Goal: Task Accomplishment & Management: Complete application form

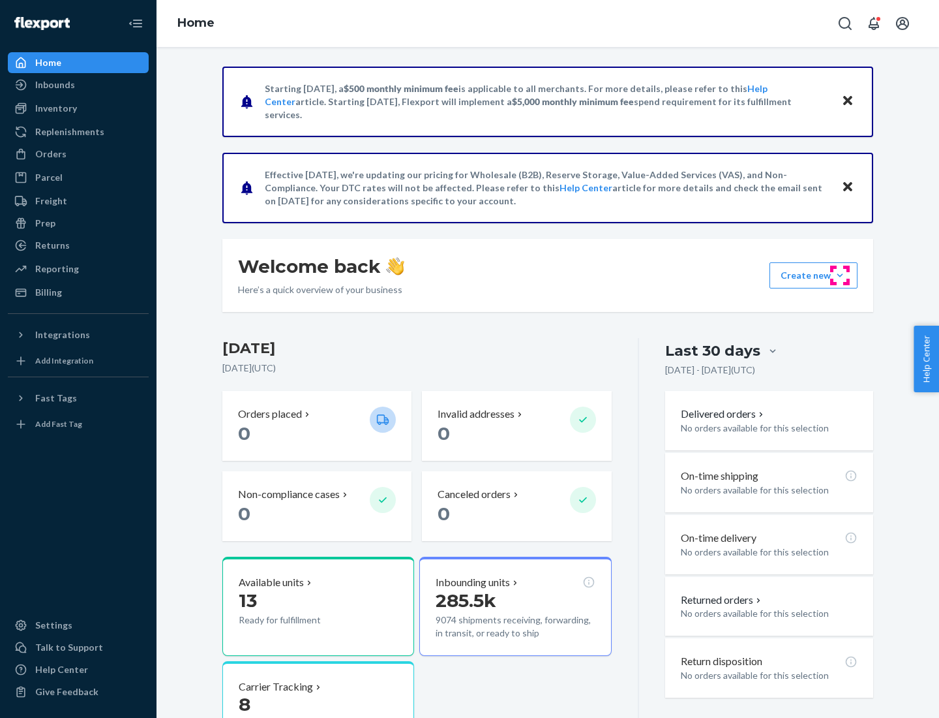
click at [840, 275] on button "Create new Create new inbound Create new order Create new product" at bounding box center [814, 275] width 88 height 26
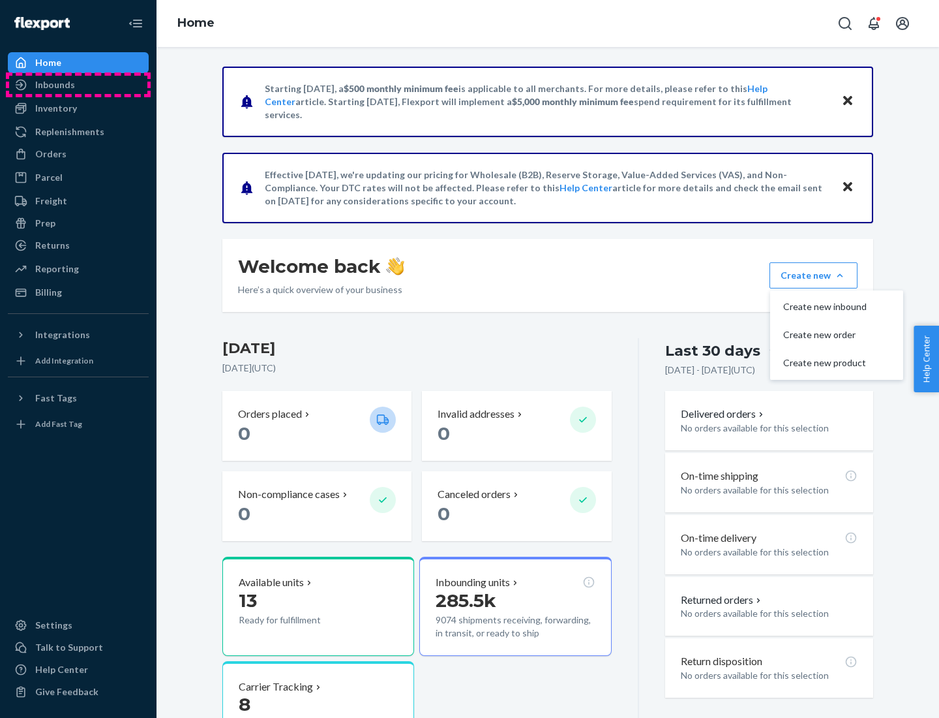
click at [78, 85] on div "Inbounds" at bounding box center [78, 85] width 138 height 18
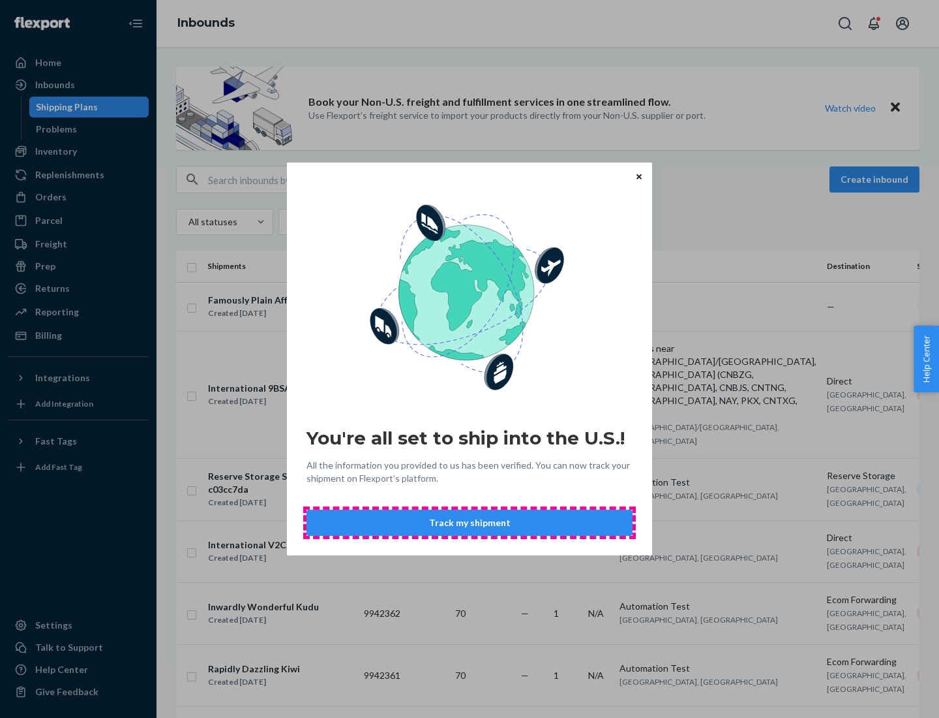
click at [470, 522] on button "Track my shipment" at bounding box center [470, 522] width 326 height 26
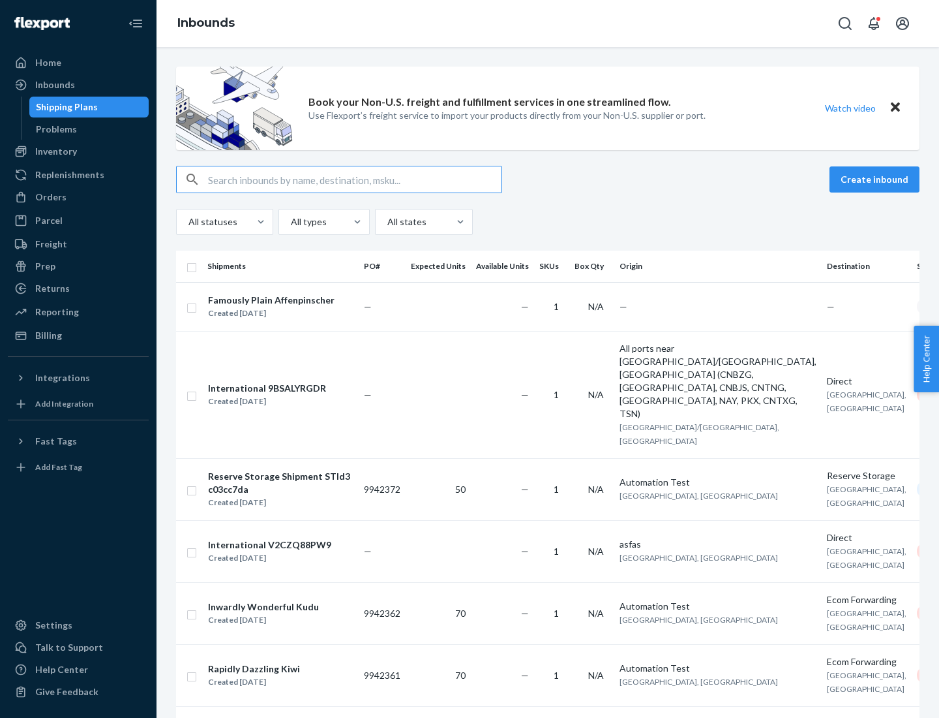
click at [877, 179] on button "Create inbound" at bounding box center [875, 179] width 90 height 26
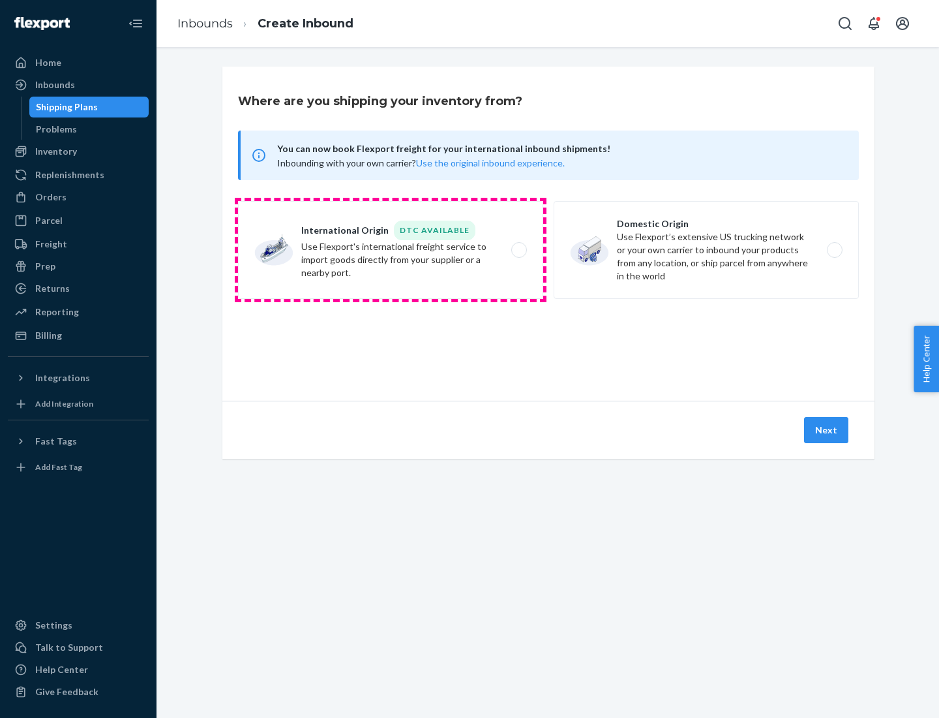
click at [391, 250] on label "International Origin DTC Available Use Flexport's international freight service…" at bounding box center [390, 250] width 305 height 98
click at [519, 250] on input "International Origin DTC Available Use Flexport's international freight service…" at bounding box center [523, 250] width 8 height 8
radio input "true"
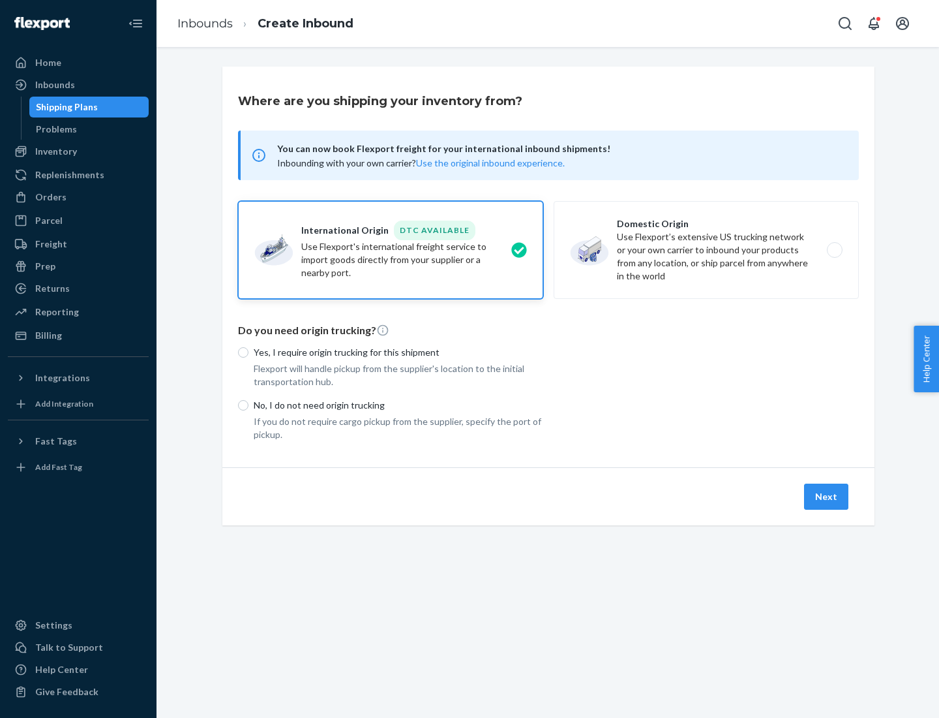
click at [399, 404] on p "No, I do not need origin trucking" at bounding box center [399, 405] width 290 height 13
click at [249, 404] on input "No, I do not need origin trucking" at bounding box center [243, 405] width 10 height 10
radio input "true"
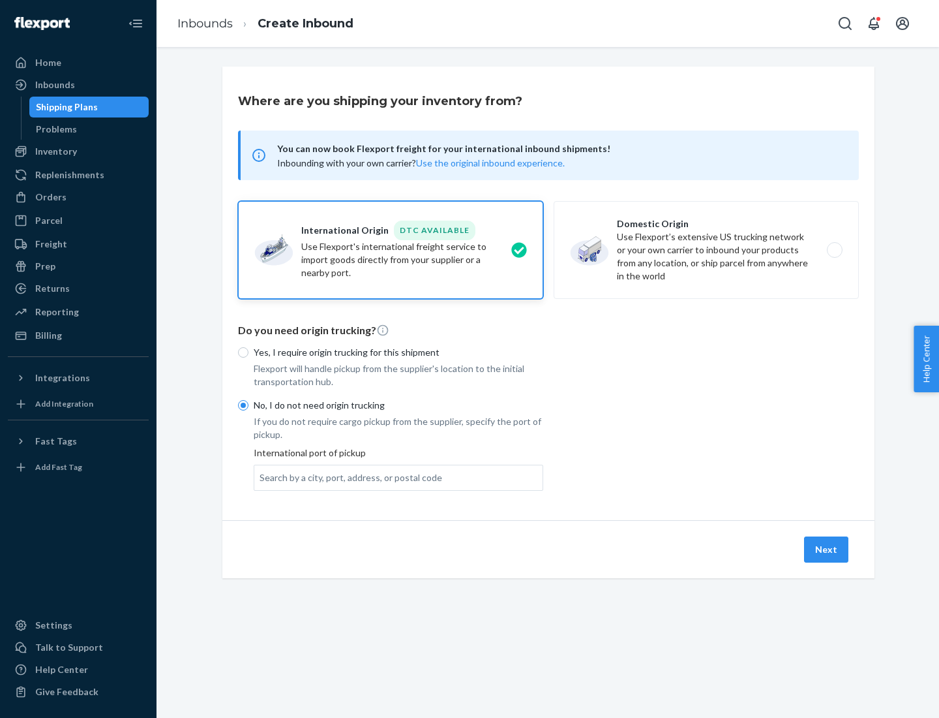
click at [348, 477] on div "Search by a city, port, address, or postal code" at bounding box center [351, 477] width 183 height 13
click at [261, 477] on input "Search by a city, port, address, or postal code" at bounding box center [260, 477] width 1 height 13
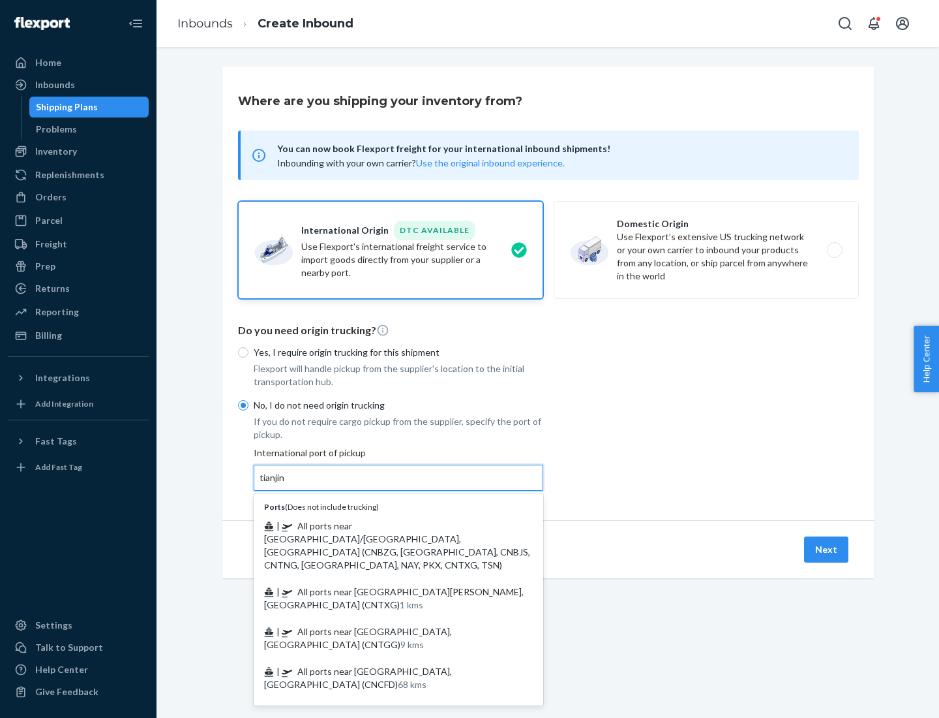
click at [386, 525] on span "| All ports near [GEOGRAPHIC_DATA]/[GEOGRAPHIC_DATA], [GEOGRAPHIC_DATA] (CNBZG,…" at bounding box center [397, 545] width 266 height 50
click at [286, 484] on input "tianjin" at bounding box center [273, 477] width 27 height 13
type input "All ports near [GEOGRAPHIC_DATA]/[GEOGRAPHIC_DATA], [GEOGRAPHIC_DATA] (CNBZG, […"
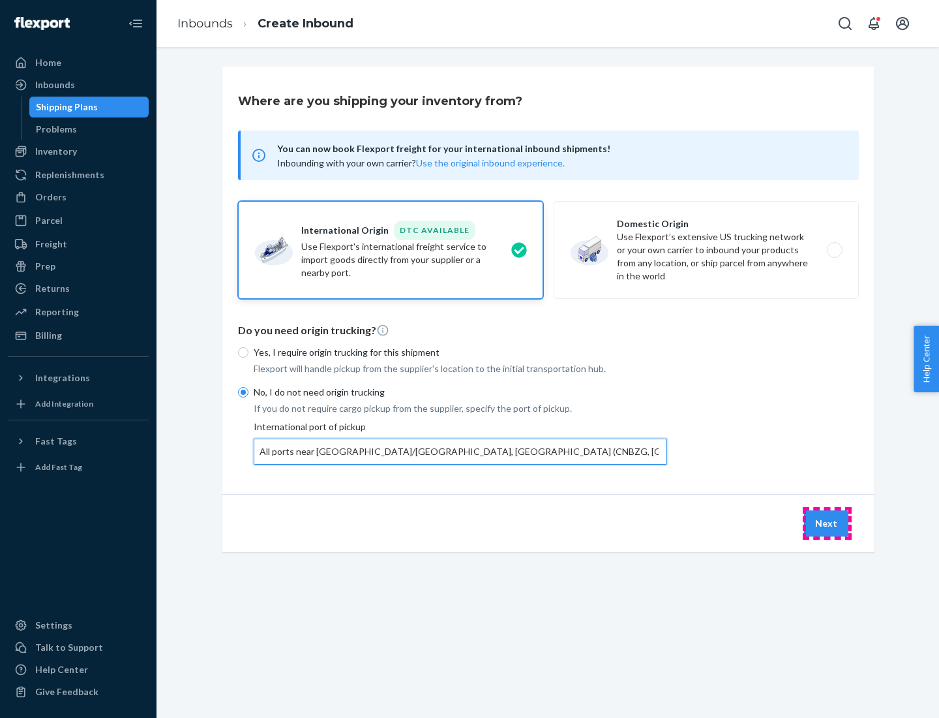
click at [827, 522] on button "Next" at bounding box center [826, 523] width 44 height 26
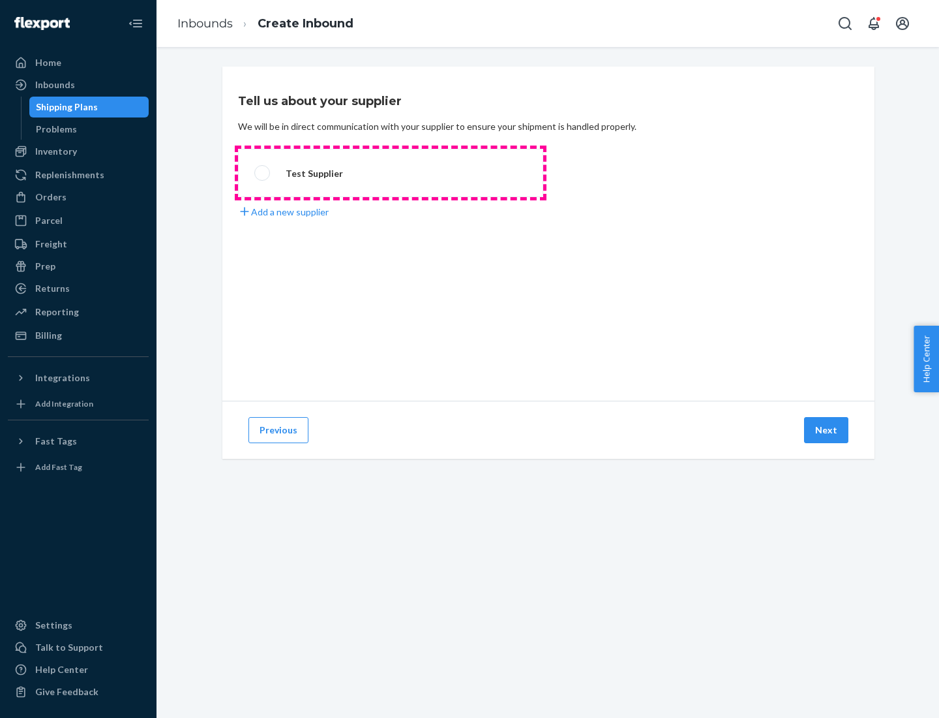
click at [391, 173] on label "Test Supplier" at bounding box center [390, 173] width 305 height 48
click at [263, 173] on input "Test Supplier" at bounding box center [258, 173] width 8 height 8
radio input "true"
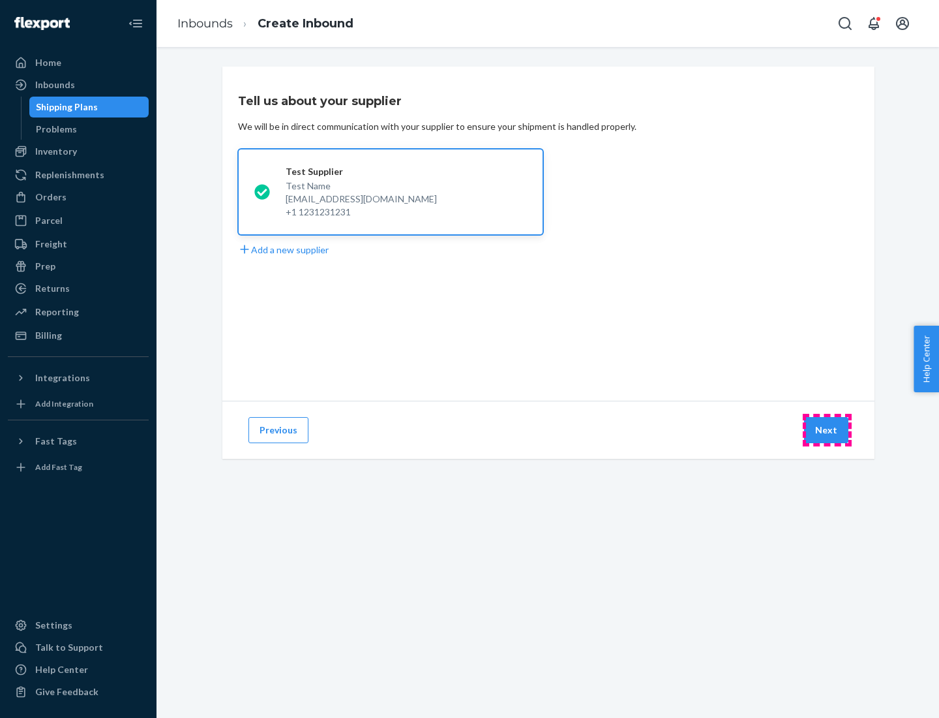
click at [827, 430] on button "Next" at bounding box center [826, 430] width 44 height 26
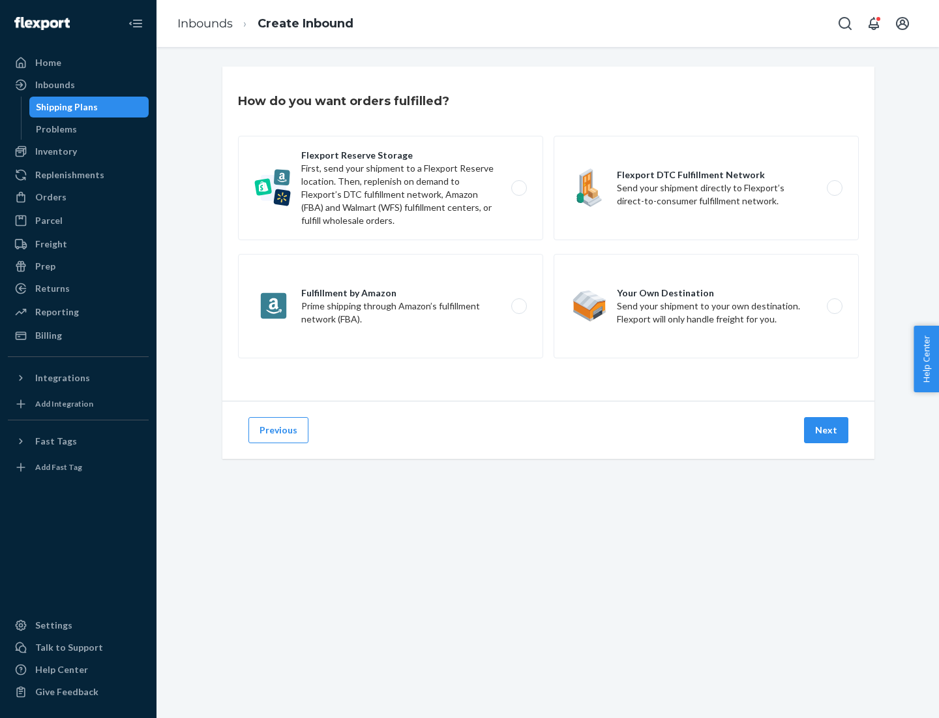
click at [391, 188] on label "Flexport Reserve Storage First, send your shipment to a Flexport Reserve locati…" at bounding box center [390, 188] width 305 height 104
click at [519, 188] on input "Flexport Reserve Storage First, send your shipment to a Flexport Reserve locati…" at bounding box center [523, 188] width 8 height 8
radio input "true"
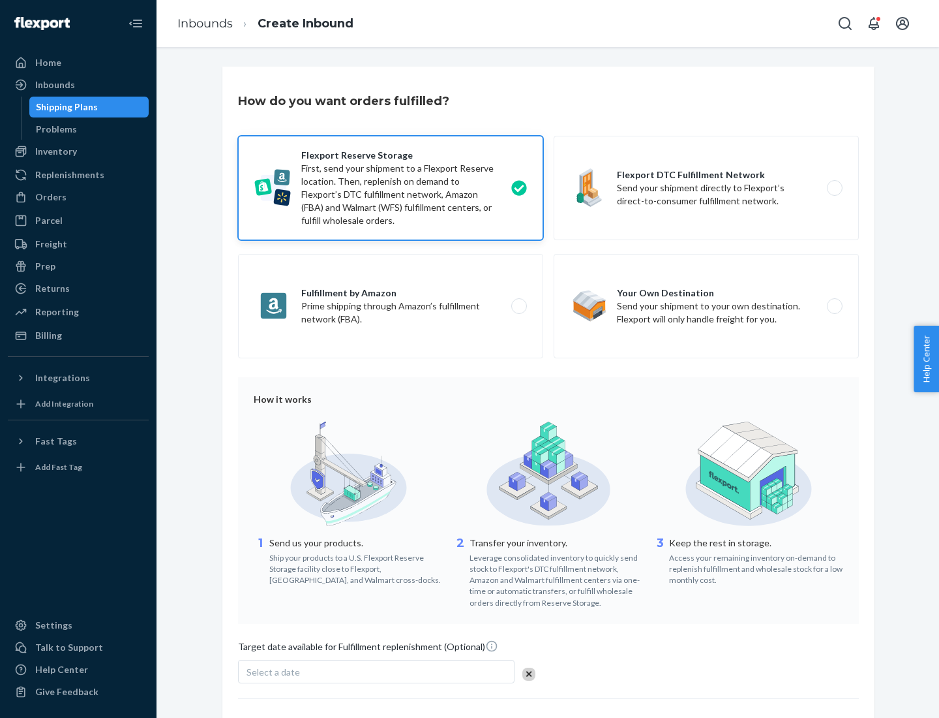
scroll to position [107, 0]
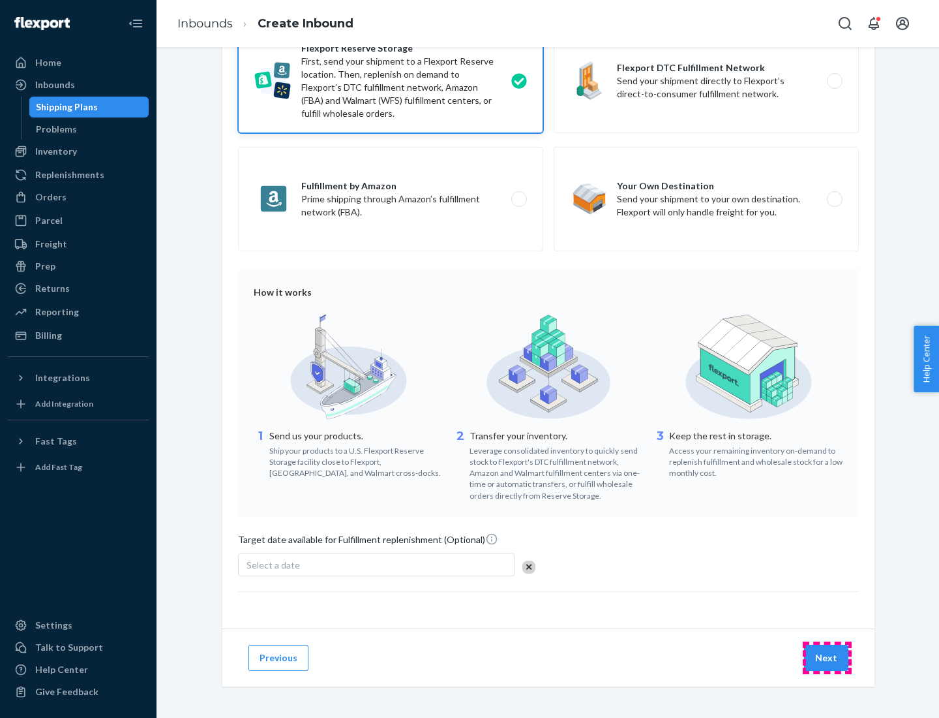
click at [827, 657] on button "Next" at bounding box center [826, 657] width 44 height 26
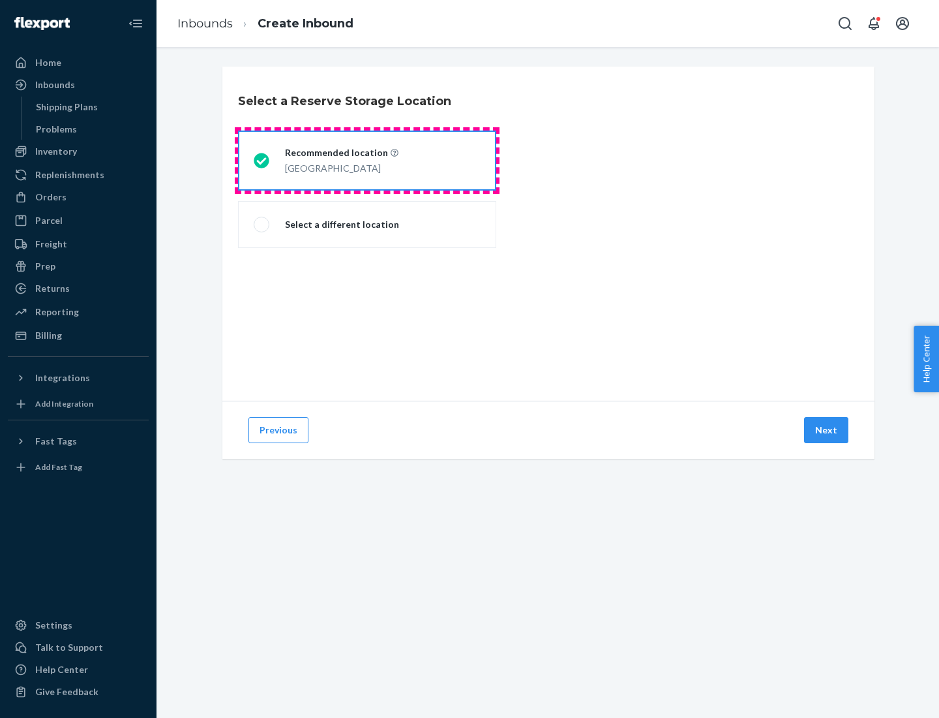
click at [367, 160] on div "[GEOGRAPHIC_DATA]" at bounding box center [341, 167] width 113 height 16
click at [262, 160] on input "Recommended location [GEOGRAPHIC_DATA]" at bounding box center [258, 161] width 8 height 8
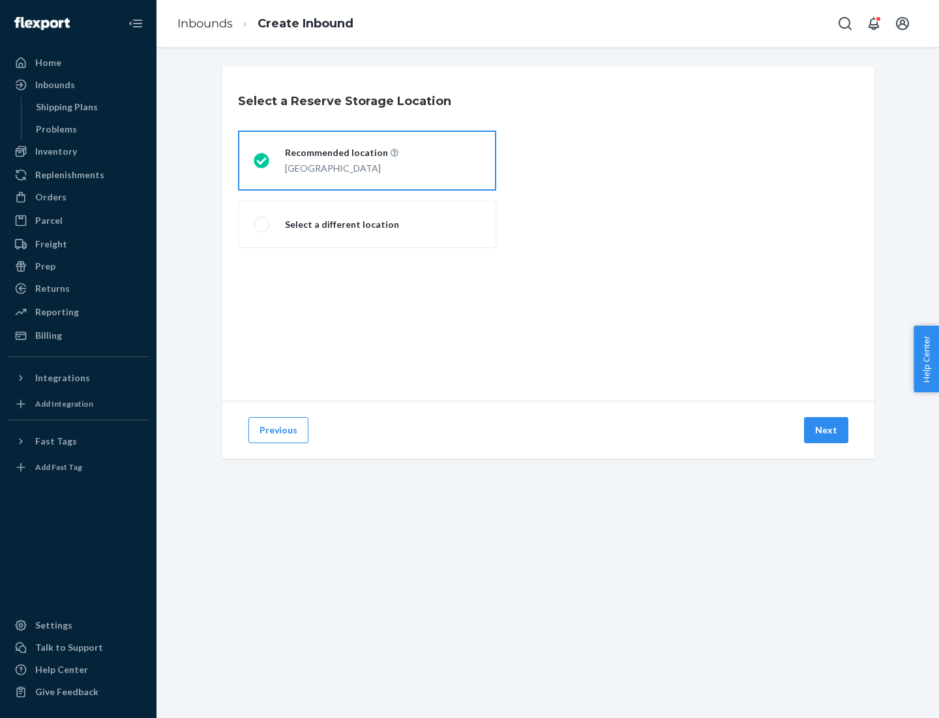
click at [827, 430] on button "Next" at bounding box center [826, 430] width 44 height 26
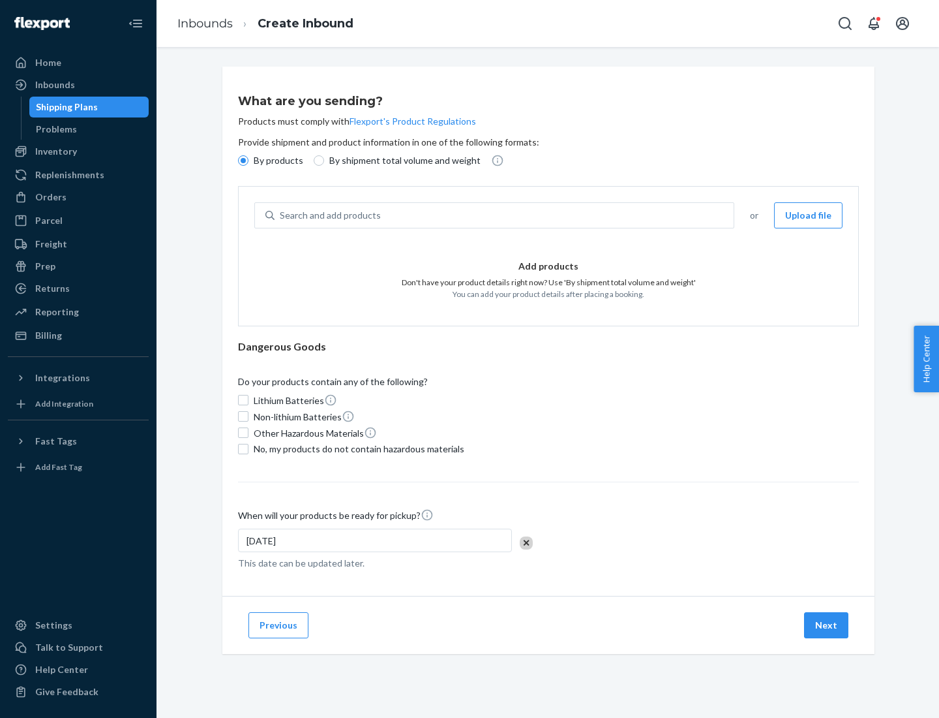
click at [505, 215] on div "Search and add products" at bounding box center [504, 215] width 459 height 23
click at [281, 215] on input "Search and add products" at bounding box center [280, 215] width 1 height 13
click at [317, 160] on input "By shipment total volume and weight" at bounding box center [319, 160] width 10 height 10
radio input "true"
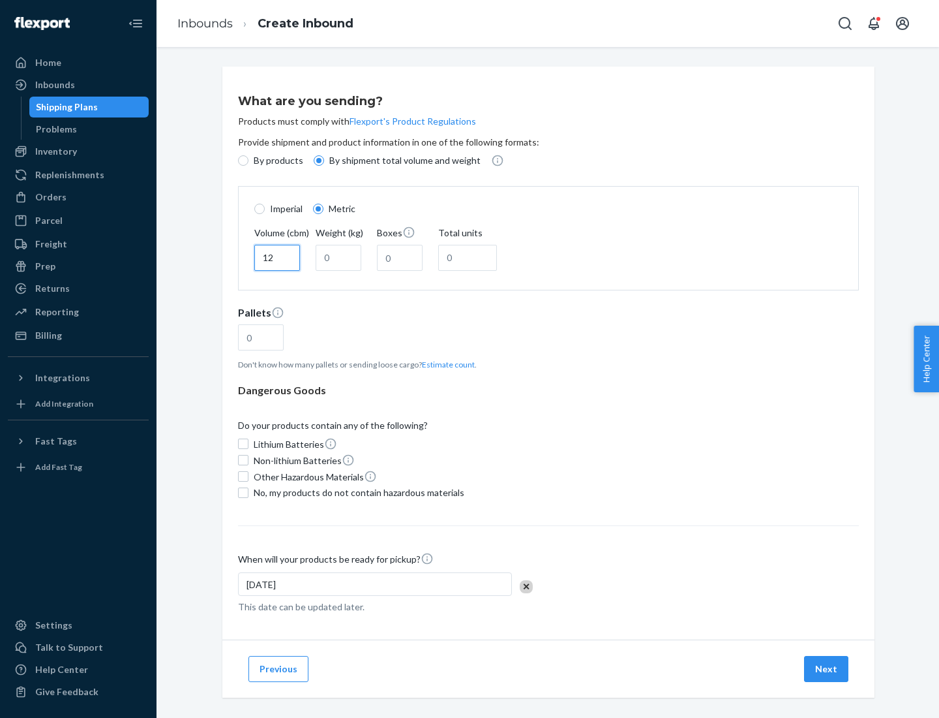
type input "12"
type input "22"
type input "222"
type input "121"
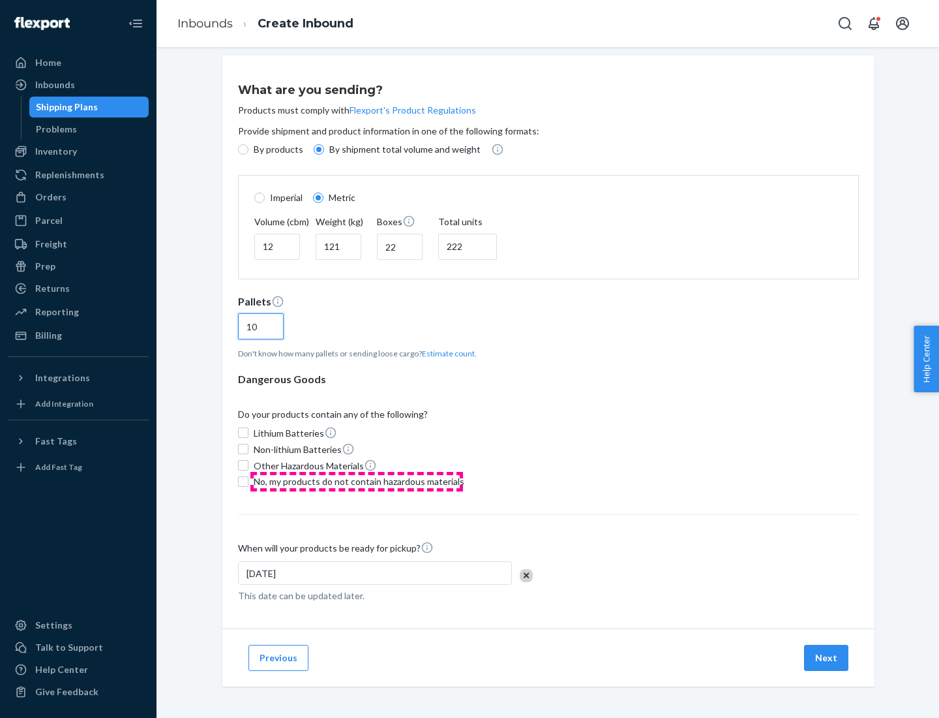
type input "10"
click at [357, 481] on span "No, my products do not contain hazardous materials" at bounding box center [359, 481] width 211 height 13
click at [249, 481] on input "No, my products do not contain hazardous materials" at bounding box center [243, 481] width 10 height 10
checkbox input "true"
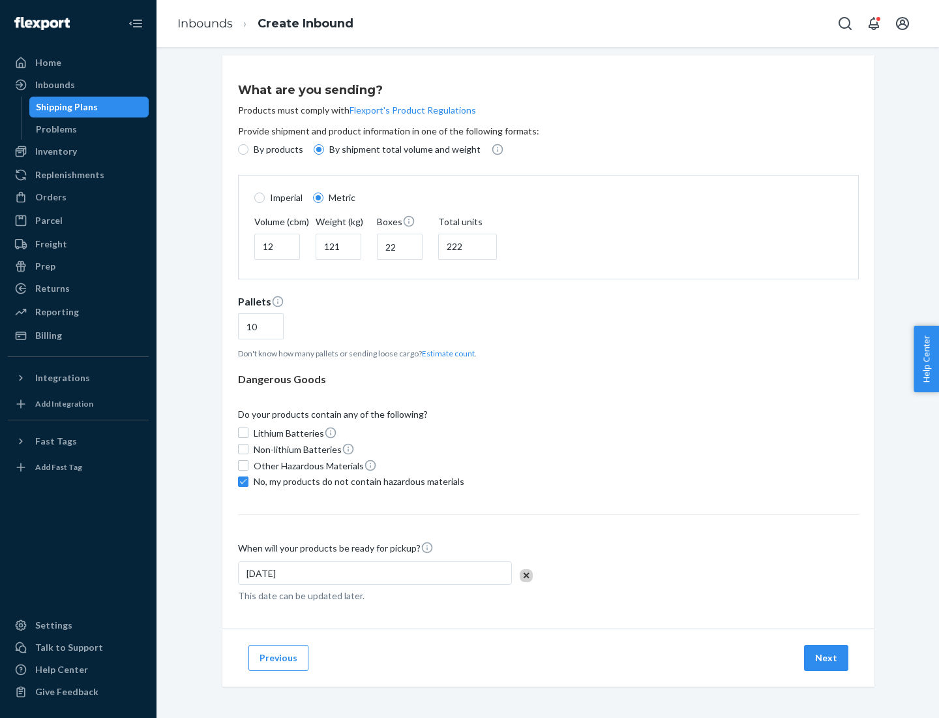
click at [827, 657] on button "Next" at bounding box center [826, 657] width 44 height 26
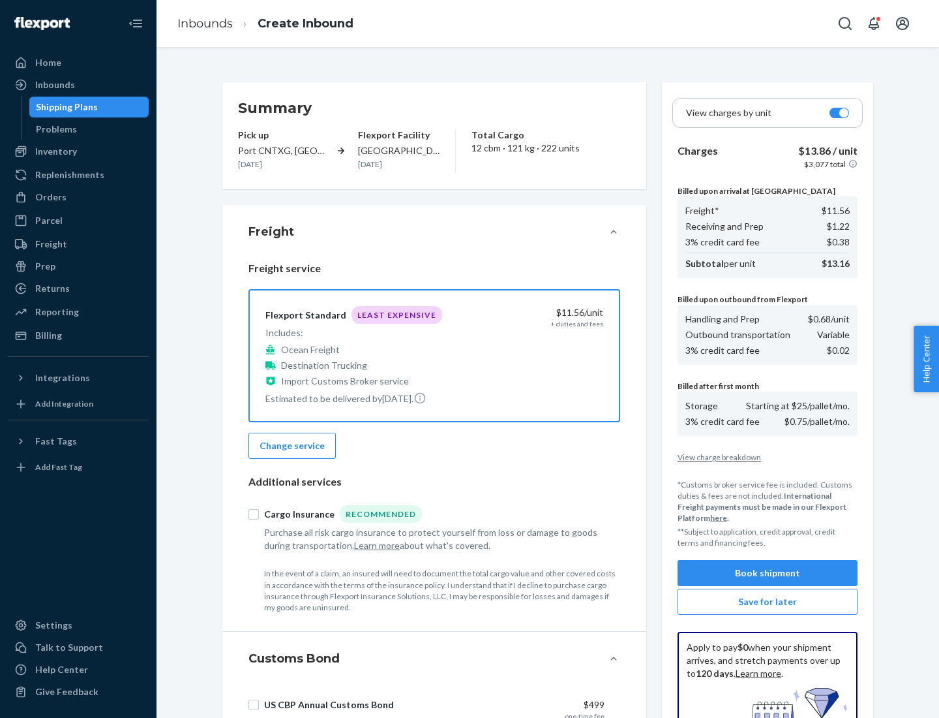
scroll to position [190, 0]
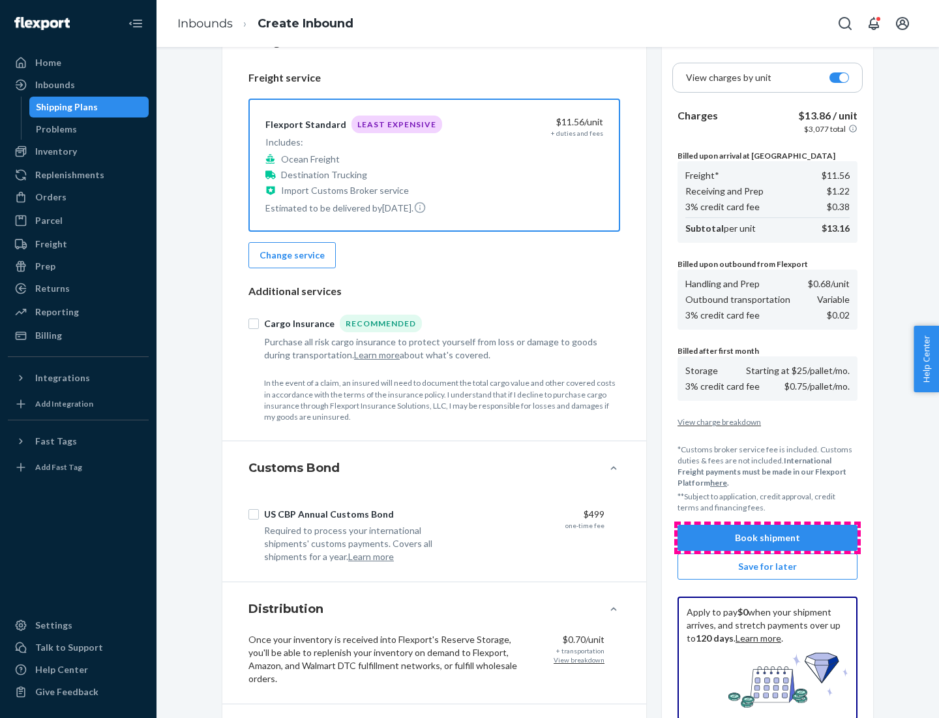
click at [768, 537] on button "Book shipment" at bounding box center [768, 537] width 180 height 26
